Goal: Task Accomplishment & Management: Use online tool/utility

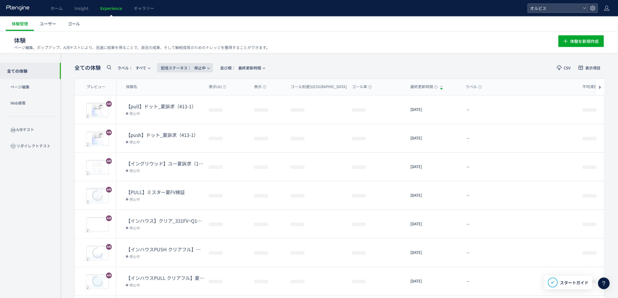
click at [200, 64] on span "配信ステータス​： 停止中" at bounding box center [183, 68] width 45 height 10
click at [187, 94] on li "配信中" at bounding box center [187, 94] width 24 height 11
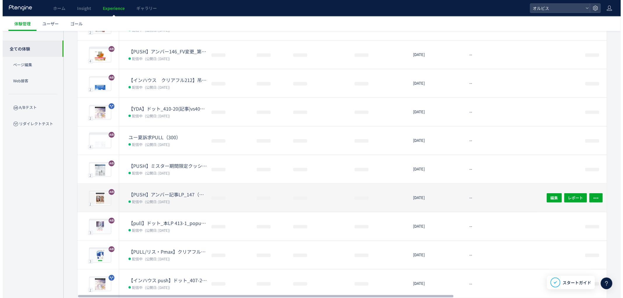
scroll to position [87, 0]
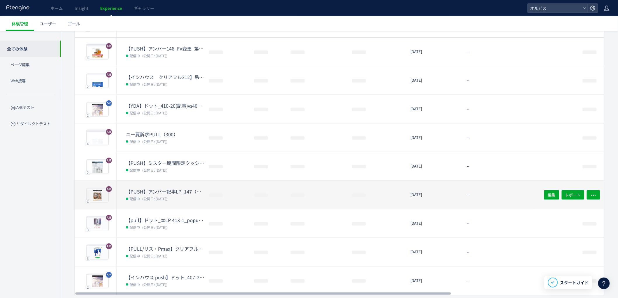
click at [163, 233] on dl "【pull】ドット_本LP 413-1_popup（リンクル） 配信中 (公開日: [DATE])" at bounding box center [165, 227] width 78 height 21
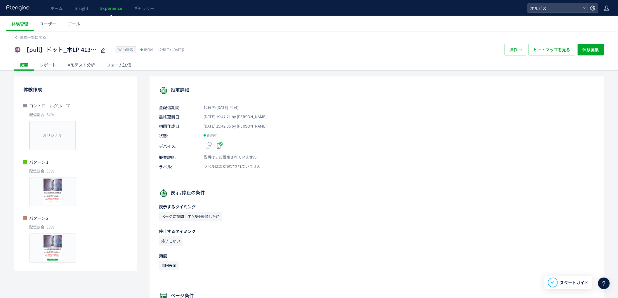
click at [68, 62] on div "A/Bテスト分析" at bounding box center [81, 65] width 39 height 12
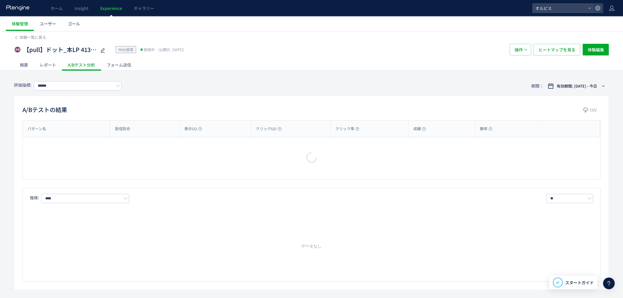
type input "**"
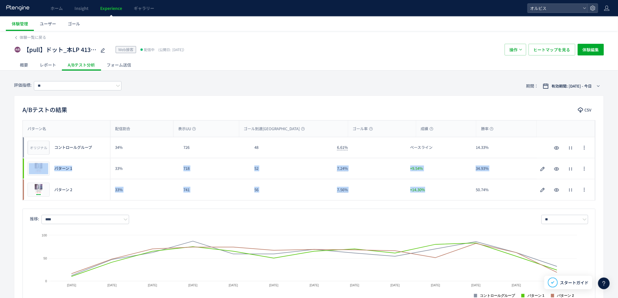
drag, startPoint x: 438, startPoint y: 189, endPoint x: 107, endPoint y: 174, distance: 330.9
click at [108, 169] on div "オリジナル プレビュー コントロールグループ 34% 726 48 6.61% ベースライン 14.33% オリジナル プレビュー コントロールグループ プレ…" at bounding box center [309, 168] width 573 height 63
click at [146, 210] on div "推移: **** ** 日別 週別 月別 Created with Highcharts 9.1.2 コントロールグループ パターン 1 パターン 2 [DA…" at bounding box center [309, 256] width 573 height 94
click at [300, 56] on div "【pull】ドット_本LP 413-1_popup（リンクル） Web接客 配信中 (公開日: [DATE]） 操作 ヒートマップを見る 体験編集" at bounding box center [309, 49] width 590 height 19
click at [122, 9] on link "Experience" at bounding box center [111, 8] width 34 height 16
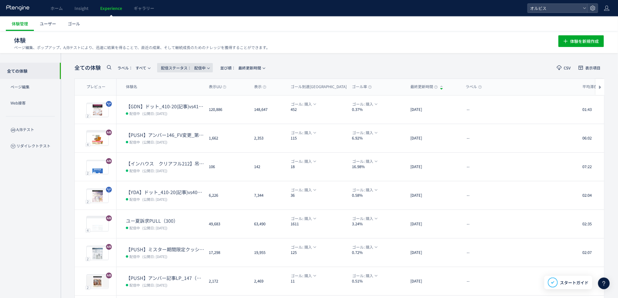
click at [206, 69] on span "配信ステータス​： 配信中" at bounding box center [183, 68] width 45 height 10
click at [185, 129] on li "下書き" at bounding box center [187, 126] width 24 height 11
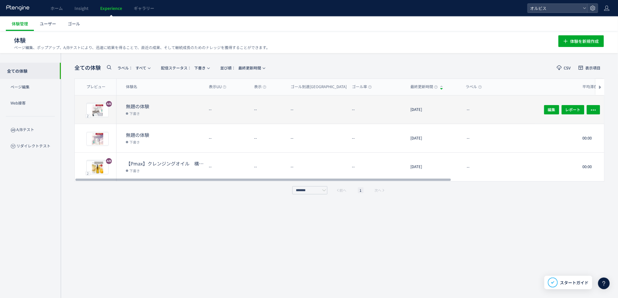
click at [149, 110] on dd "下書き" at bounding box center [165, 114] width 78 height 8
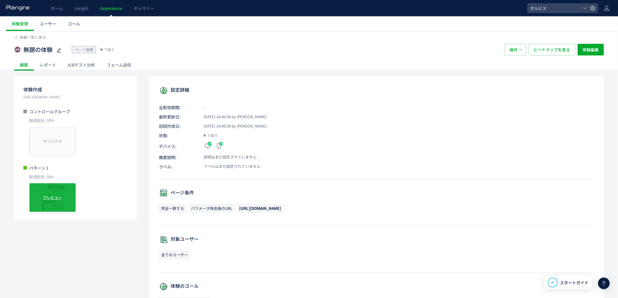
click at [48, 197] on span "プレビュー" at bounding box center [52, 198] width 19 height 6
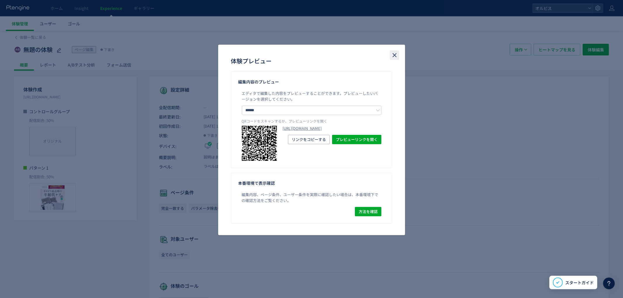
click at [391, 53] on icon "close" at bounding box center [394, 55] width 7 height 7
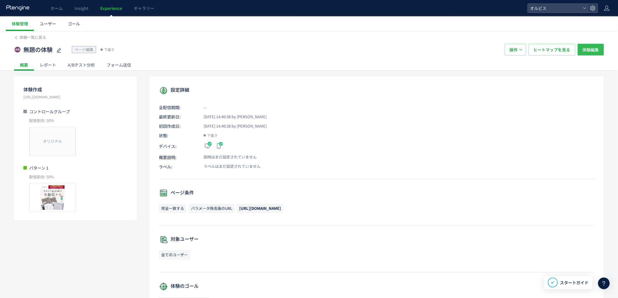
click at [594, 51] on span "体験編集" at bounding box center [591, 50] width 16 height 12
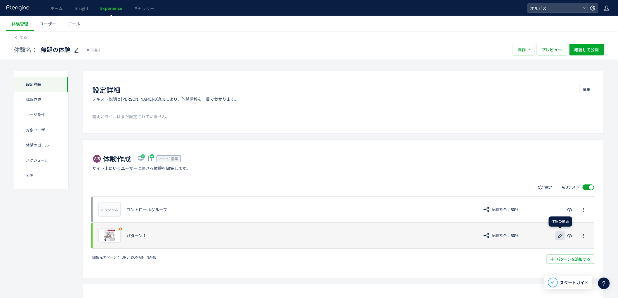
click at [560, 238] on icon "button" at bounding box center [560, 236] width 7 height 7
